Goal: Task Accomplishment & Management: Manage account settings

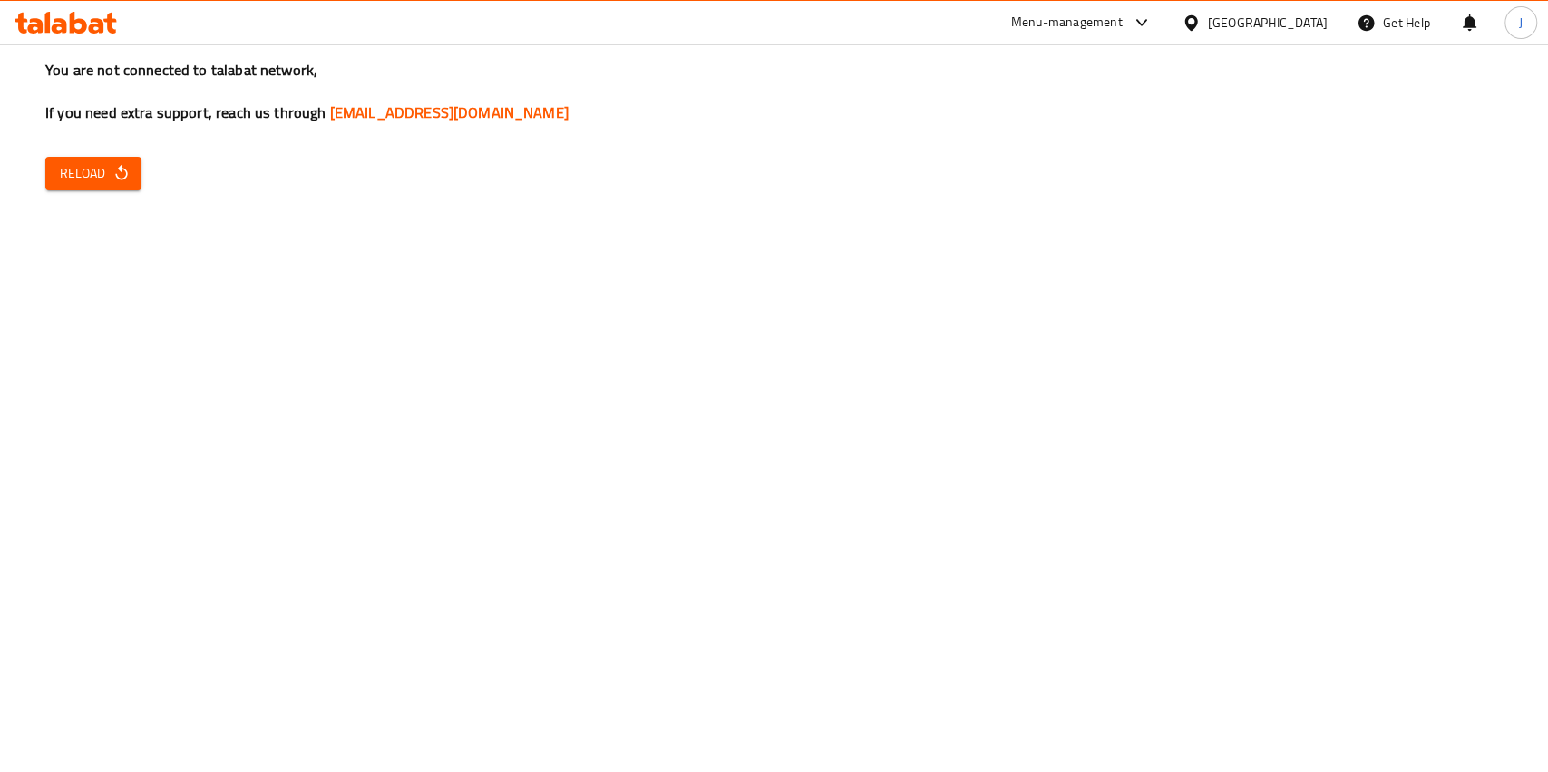
click at [123, 169] on icon "button" at bounding box center [121, 173] width 18 height 18
click at [109, 169] on span "Reload" at bounding box center [93, 173] width 67 height 23
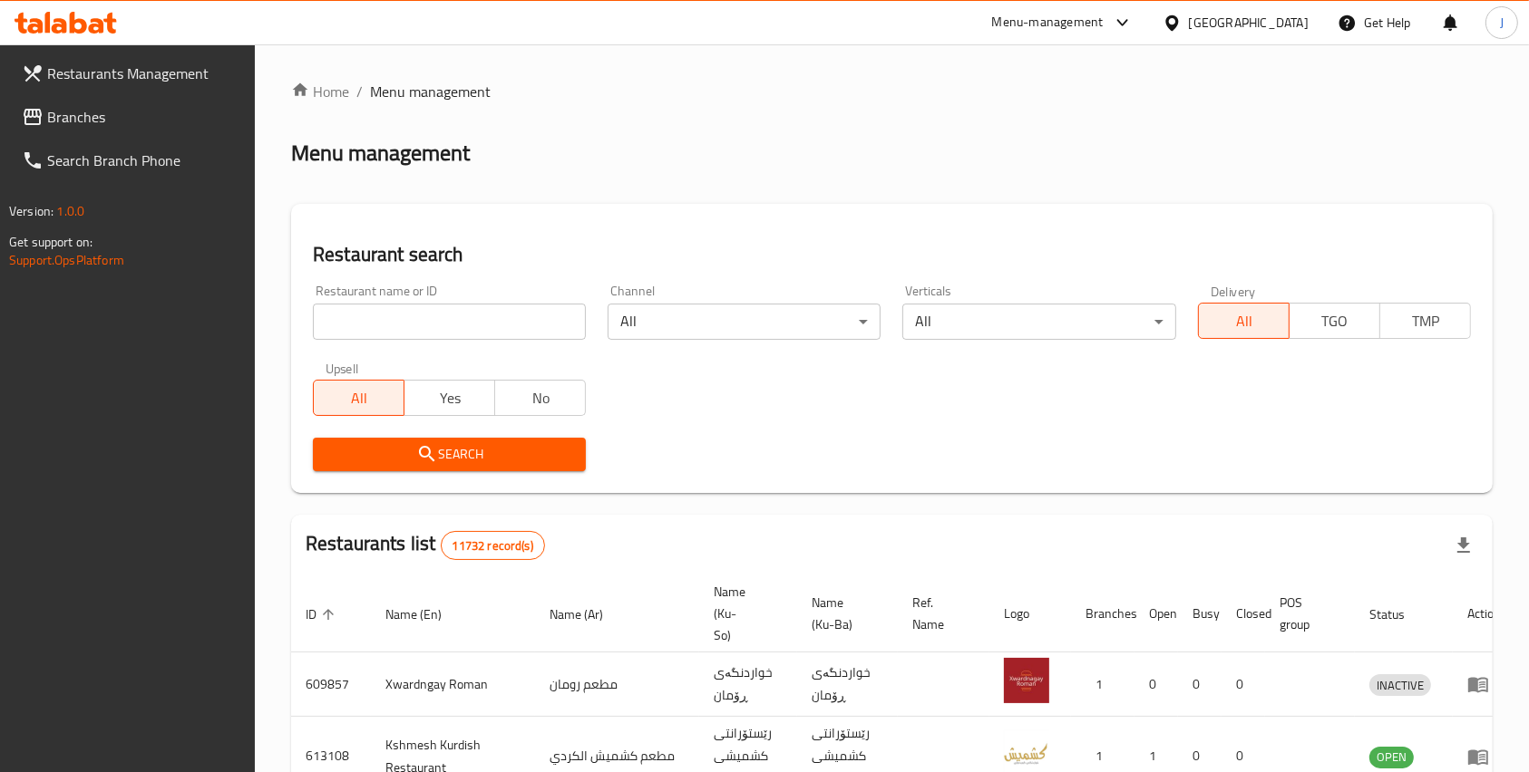
click at [429, 306] on input "search" at bounding box center [449, 322] width 273 height 36
type input "burger 28"
click button "Search" at bounding box center [449, 455] width 273 height 34
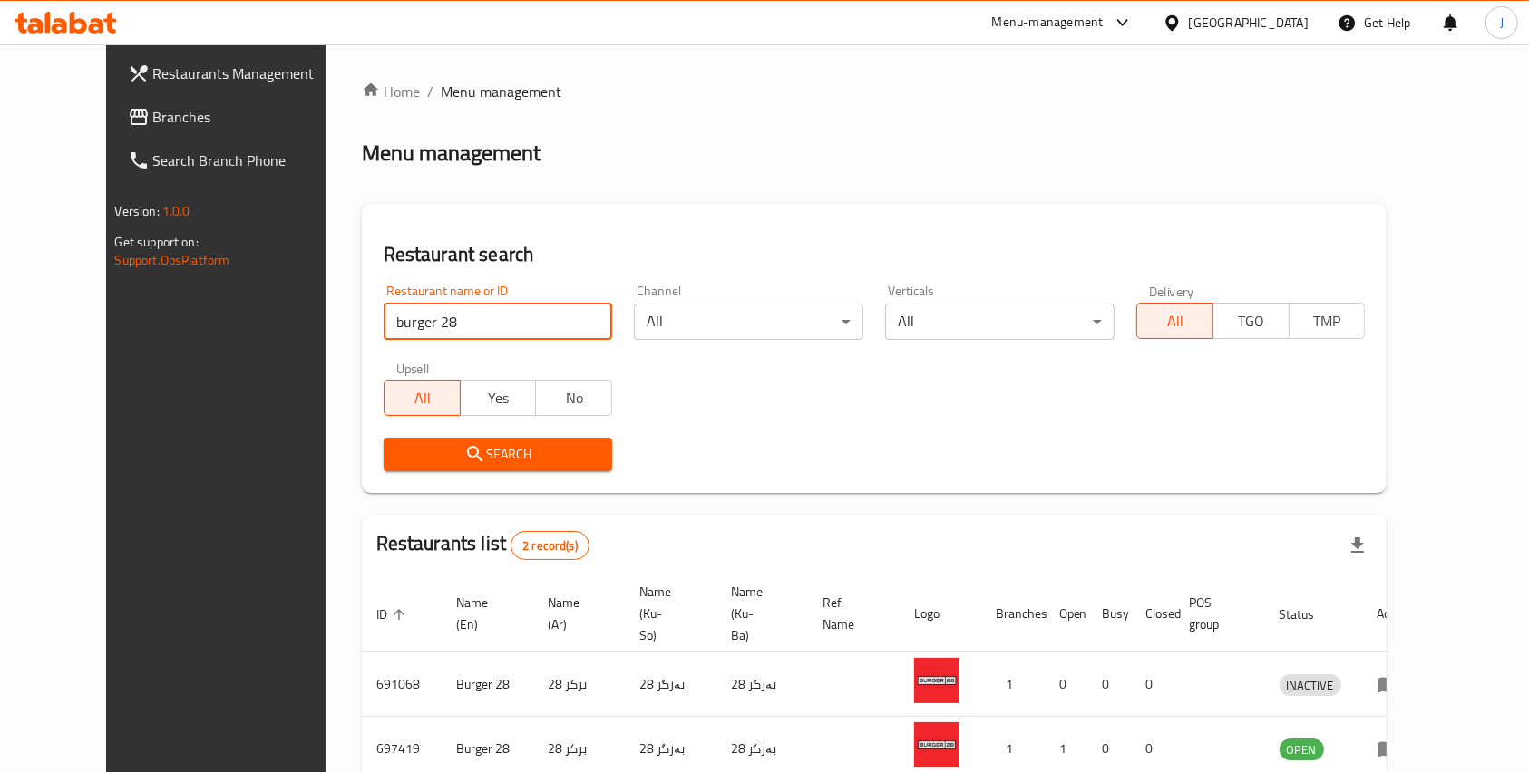
scroll to position [83, 0]
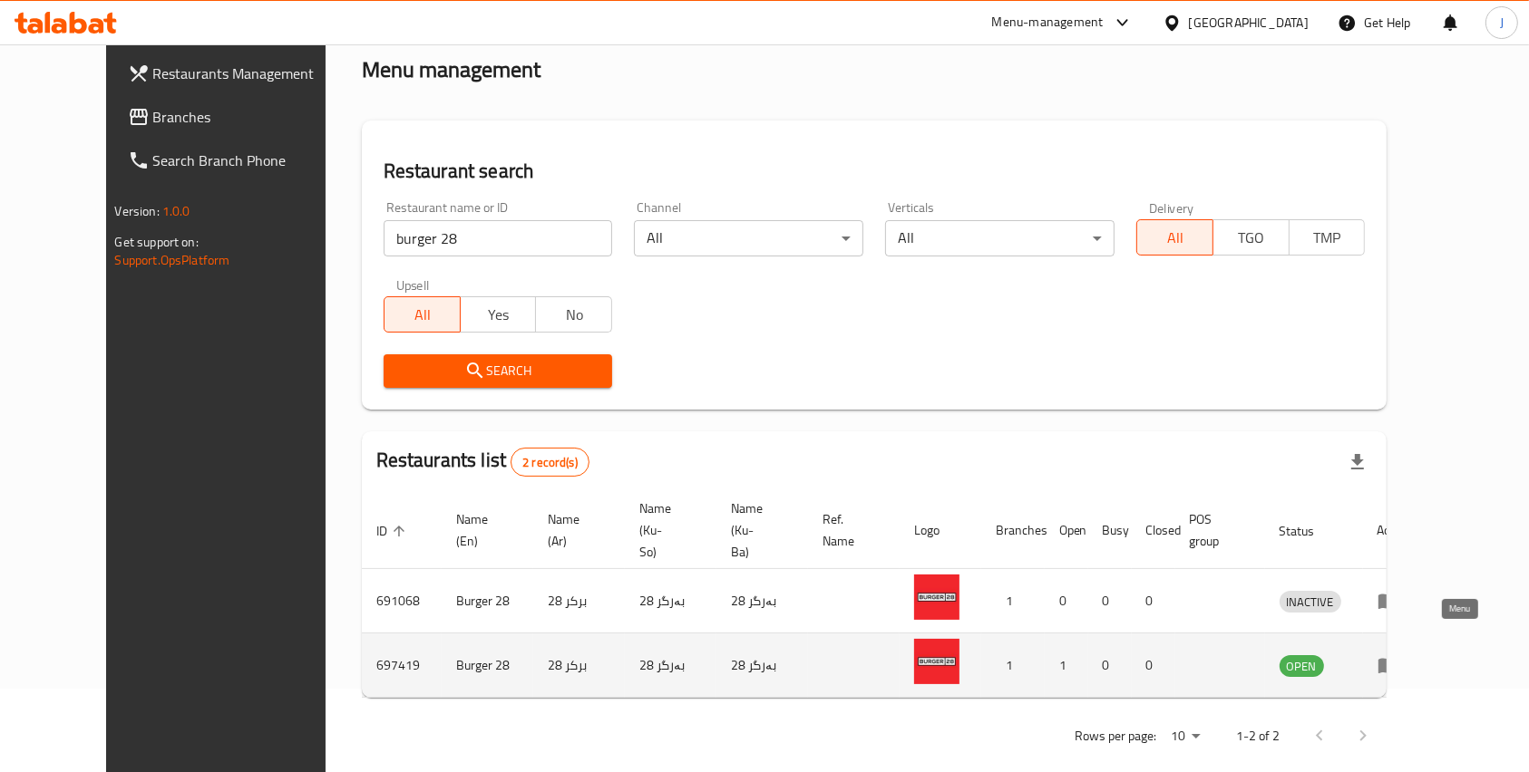
click at [1399, 655] on icon "enhanced table" at bounding box center [1388, 666] width 22 height 22
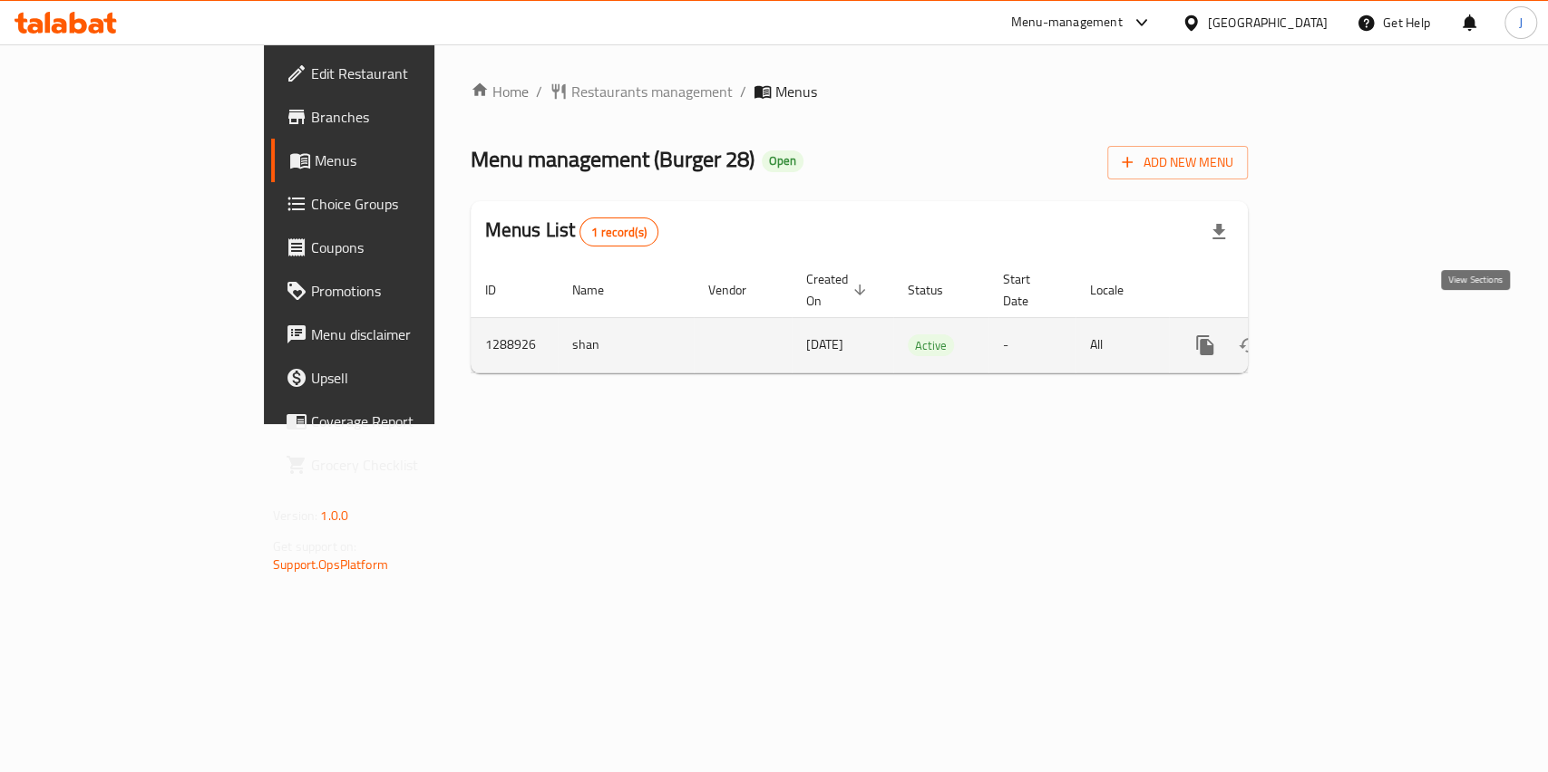
click at [1346, 335] on icon "enhanced table" at bounding box center [1336, 346] width 22 height 22
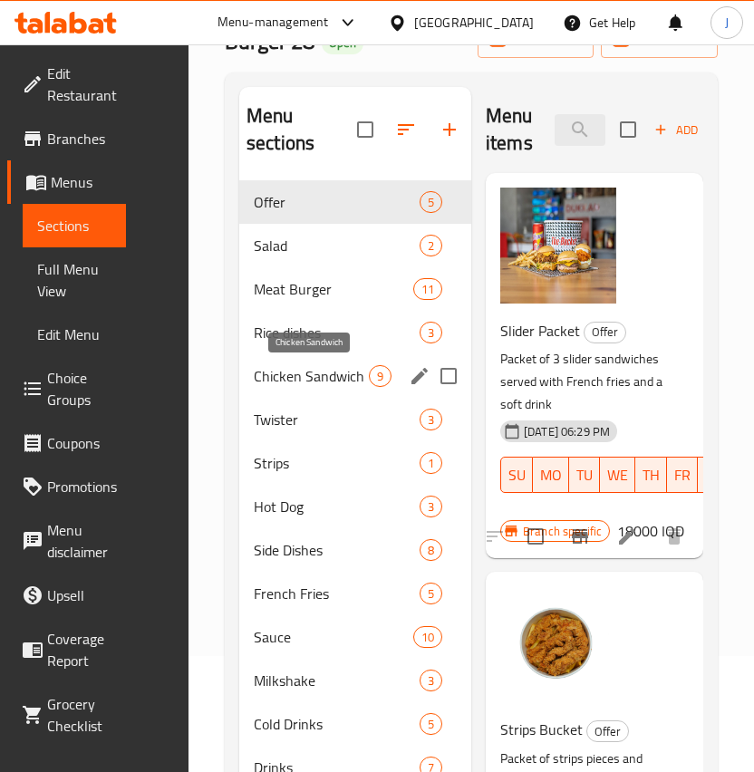
scroll to position [134, 0]
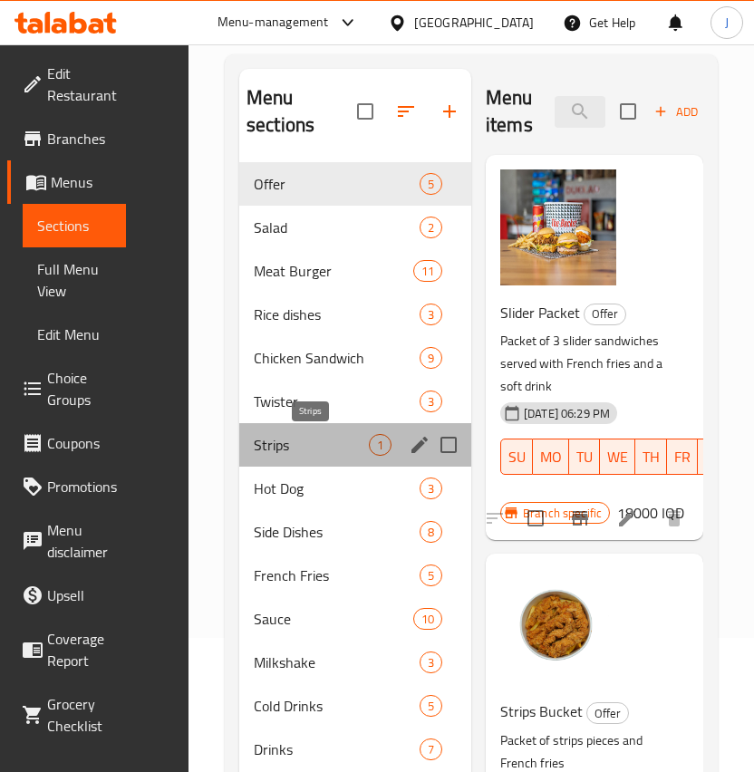
click at [277, 443] on span "Strips" at bounding box center [311, 445] width 115 height 22
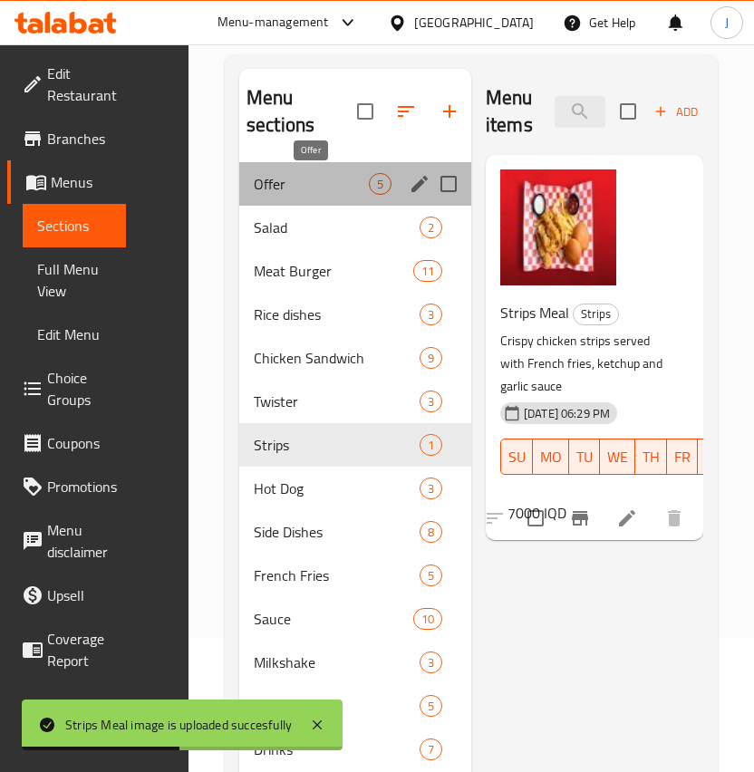
click at [300, 182] on span "Offer" at bounding box center [311, 184] width 115 height 22
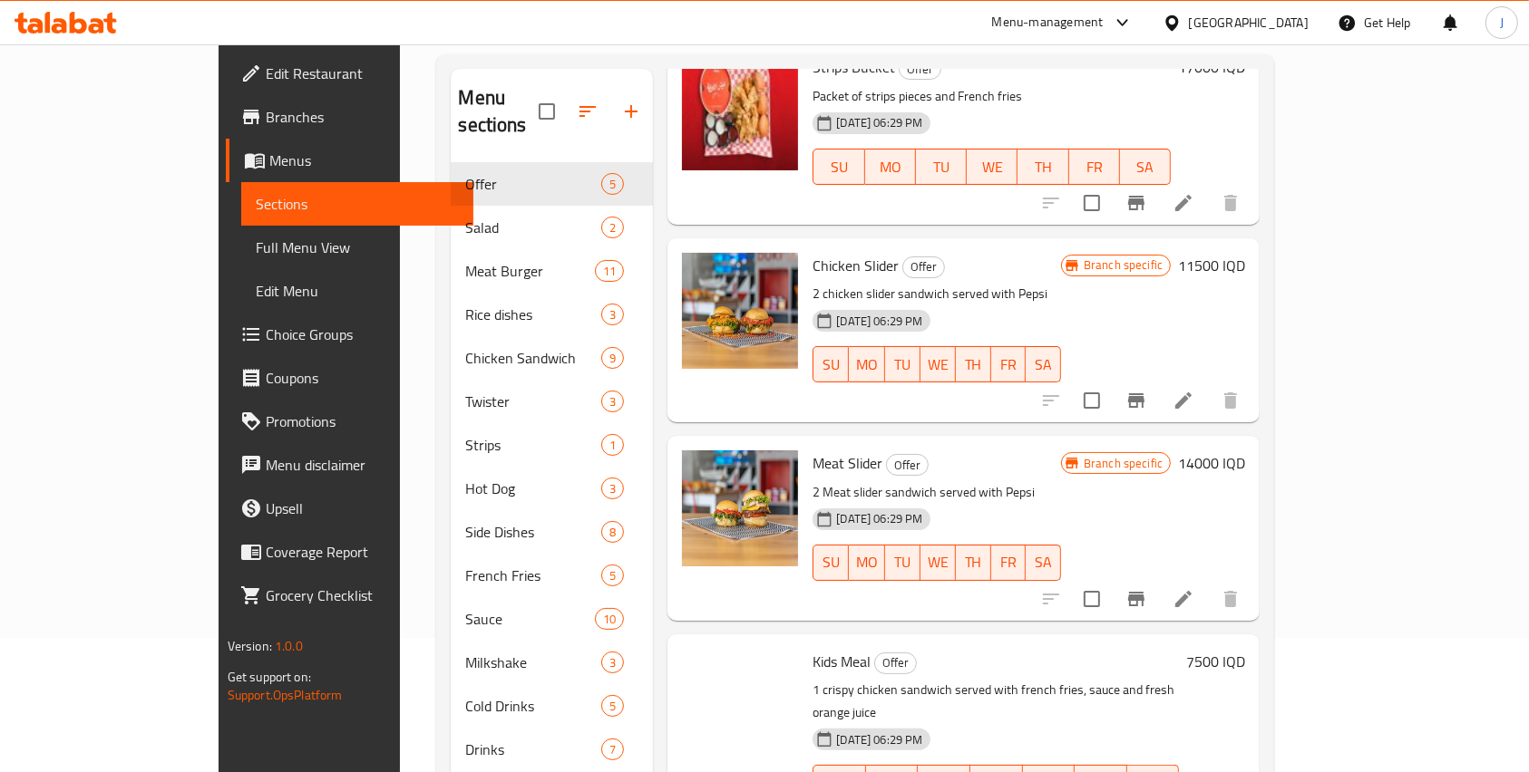
scroll to position [262, 0]
